Goal: Navigation & Orientation: Understand site structure

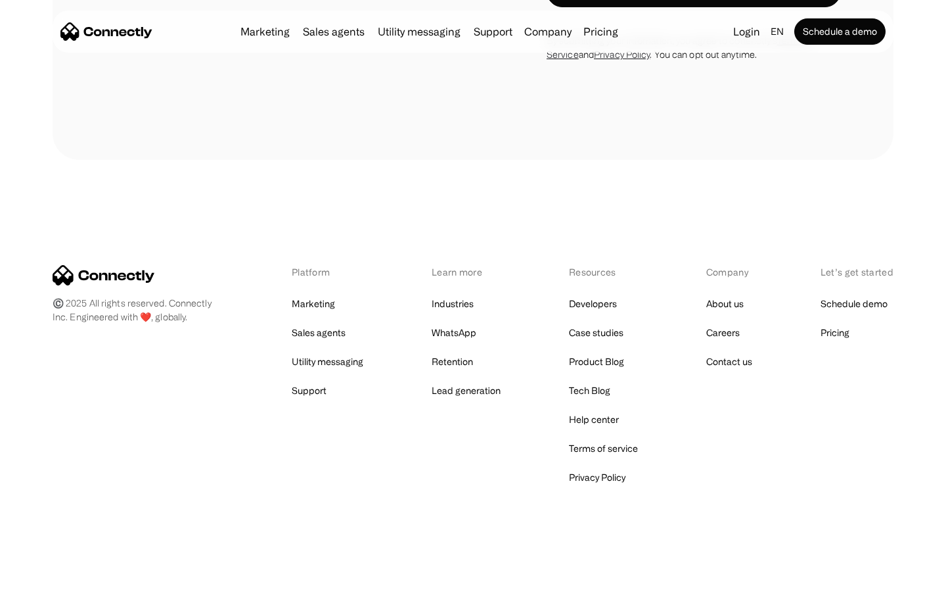
scroll to position [2527, 0]
